Goal: Information Seeking & Learning: Learn about a topic

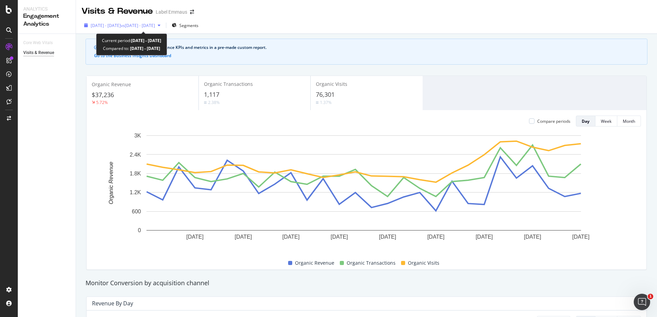
click at [121, 24] on span "[DATE] - [DATE]" at bounding box center [106, 26] width 30 height 6
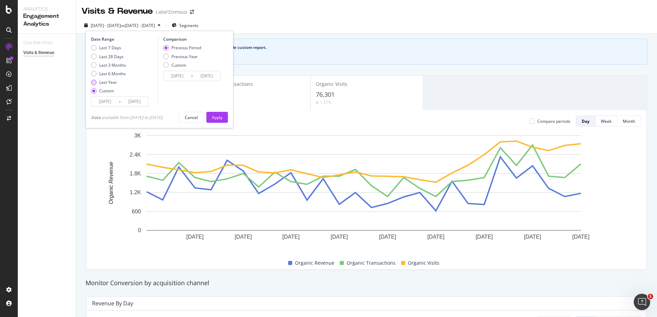
click at [102, 82] on div "Last Year" at bounding box center [108, 82] width 18 height 6
type input "[DATE]"
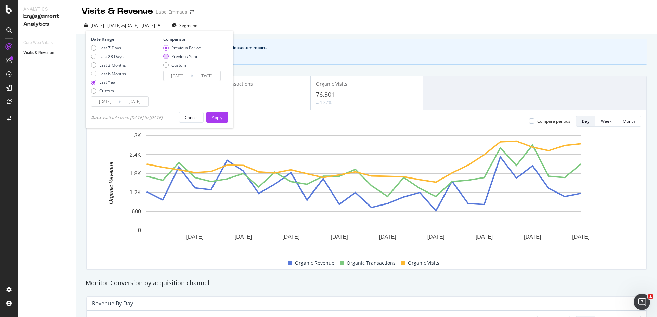
click at [186, 56] on div "Previous Year" at bounding box center [184, 57] width 26 height 6
type input "[DATE]"
click at [219, 120] on div "Apply" at bounding box center [217, 118] width 11 height 6
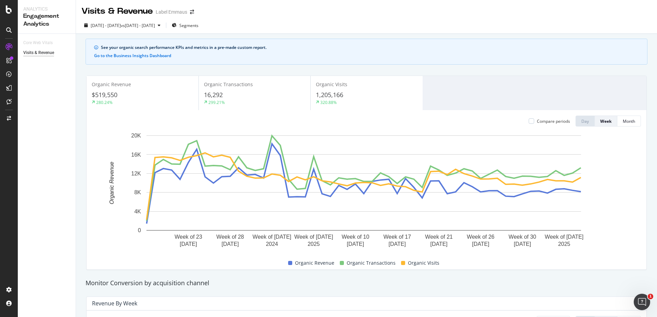
click at [126, 86] on span "Organic Revenue" at bounding box center [111, 84] width 39 height 6
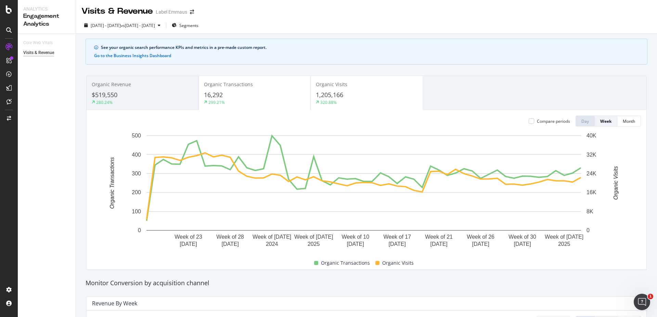
click at [254, 99] on div "16,292" at bounding box center [254, 95] width 101 height 9
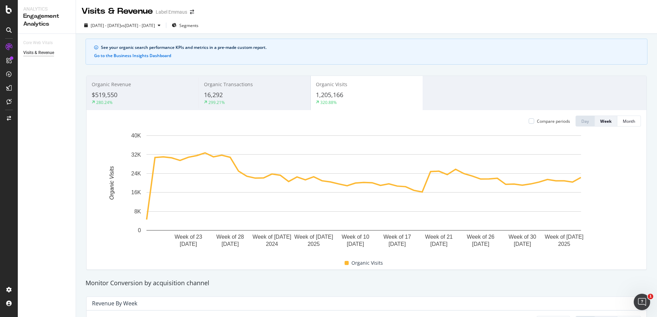
click at [358, 97] on div "1,205,166" at bounding box center [366, 95] width 101 height 9
click at [234, 90] on div "Organic Transactions 16,292 299.21%" at bounding box center [254, 93] width 112 height 31
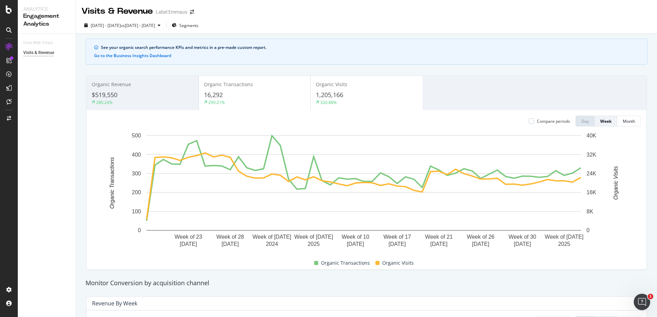
click at [246, 92] on div "16,292" at bounding box center [254, 95] width 101 height 9
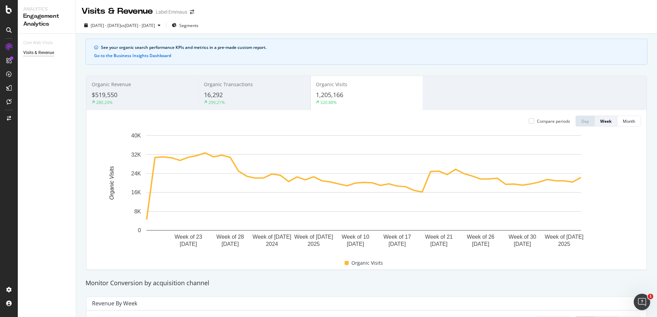
click at [120, 85] on span "Organic Revenue" at bounding box center [111, 84] width 39 height 6
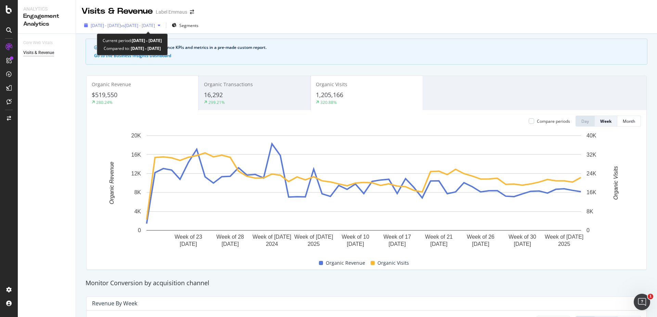
click at [155, 25] on span "vs [DATE] - [DATE]" at bounding box center [138, 26] width 34 height 6
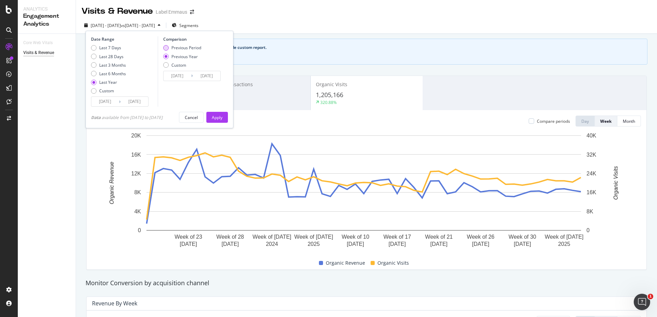
click at [181, 47] on div "Previous Period" at bounding box center [186, 48] width 30 height 6
type input "[DATE]"
click at [215, 114] on div "Apply" at bounding box center [217, 117] width 11 height 10
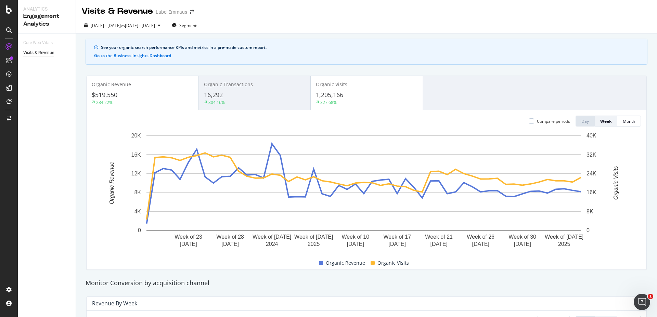
click at [358, 92] on div "1,205,166" at bounding box center [366, 95] width 101 height 9
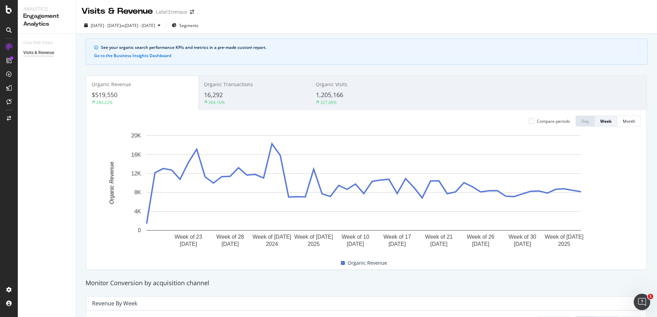
click at [346, 92] on div "1,205,166" at bounding box center [366, 95] width 101 height 9
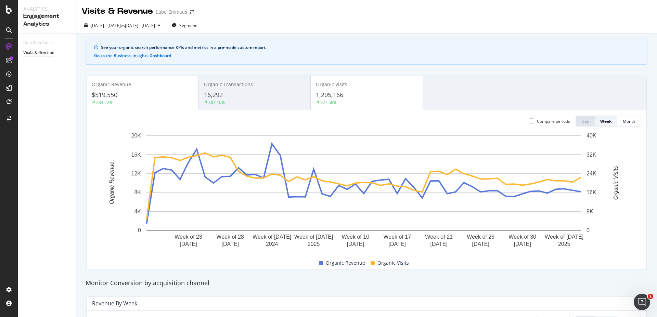
click at [142, 94] on div "$519,550" at bounding box center [143, 95] width 102 height 9
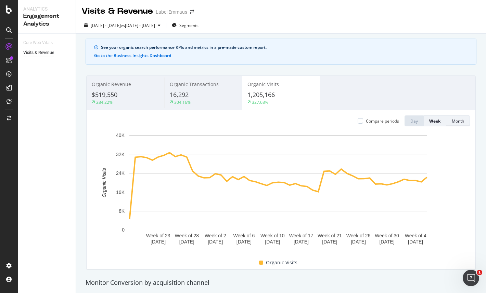
click at [454, 120] on div "Month" at bounding box center [457, 121] width 12 height 6
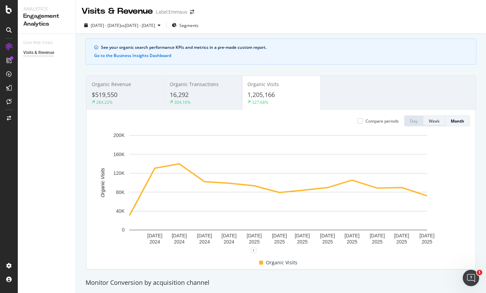
click at [430, 121] on div "Week" at bounding box center [433, 121] width 11 height 6
